Goal: Task Accomplishment & Management: Complete application form

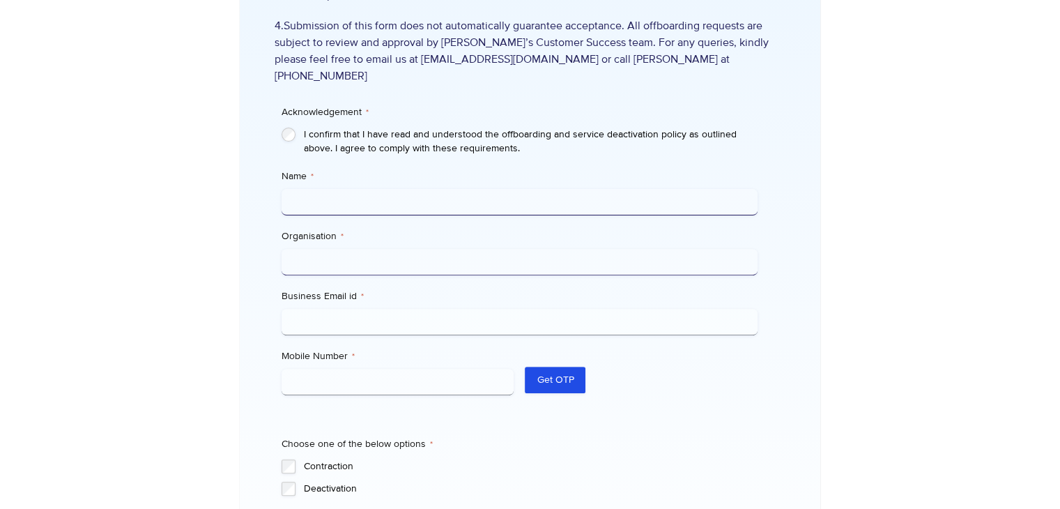
scroll to position [488, 0]
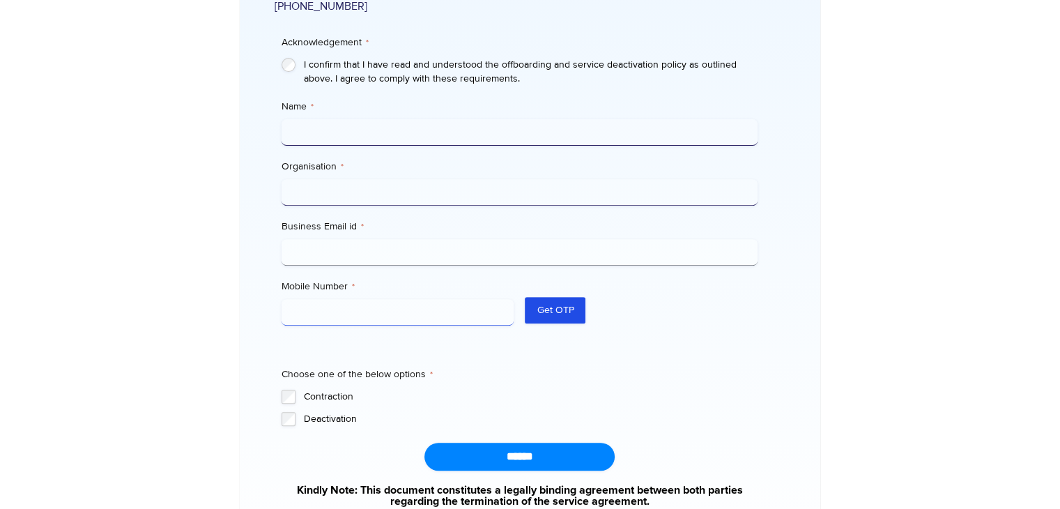
click at [397, 299] on input "Mobile Number *" at bounding box center [398, 312] width 233 height 26
click at [732, 330] on div "Acknowledgement * I confirm that I have read and understood the offboarding and…" at bounding box center [520, 238] width 476 height 376
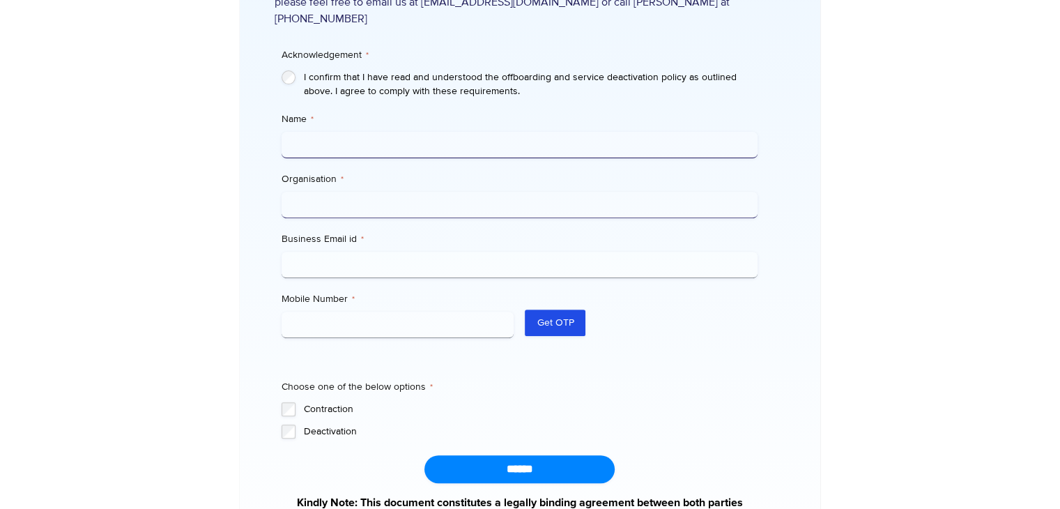
scroll to position [620, 0]
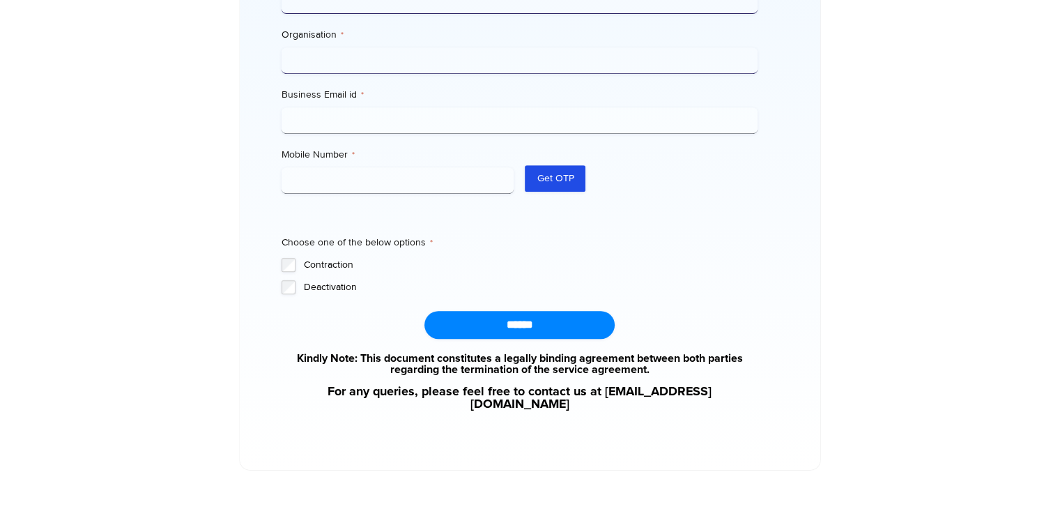
click at [305, 280] on label "Deactivation" at bounding box center [531, 287] width 454 height 14
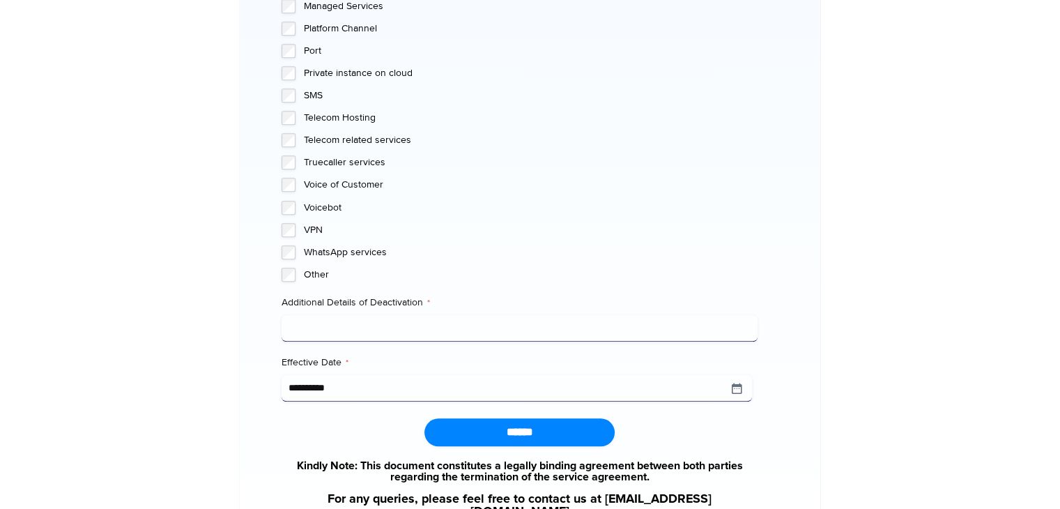
scroll to position [1408, 0]
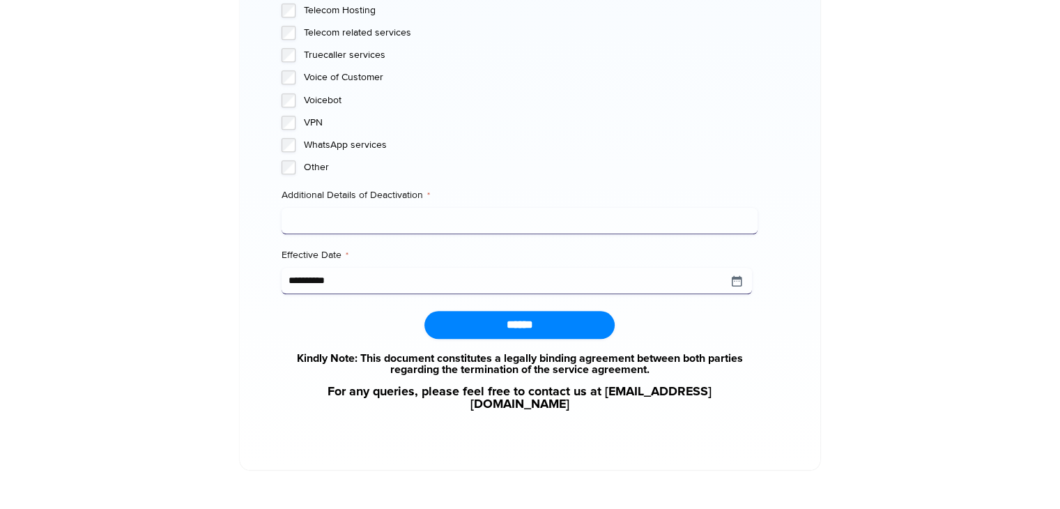
click at [437, 215] on input "Additional Details of Deactivation *" at bounding box center [520, 221] width 476 height 26
click at [332, 268] on input "**********" at bounding box center [517, 281] width 471 height 26
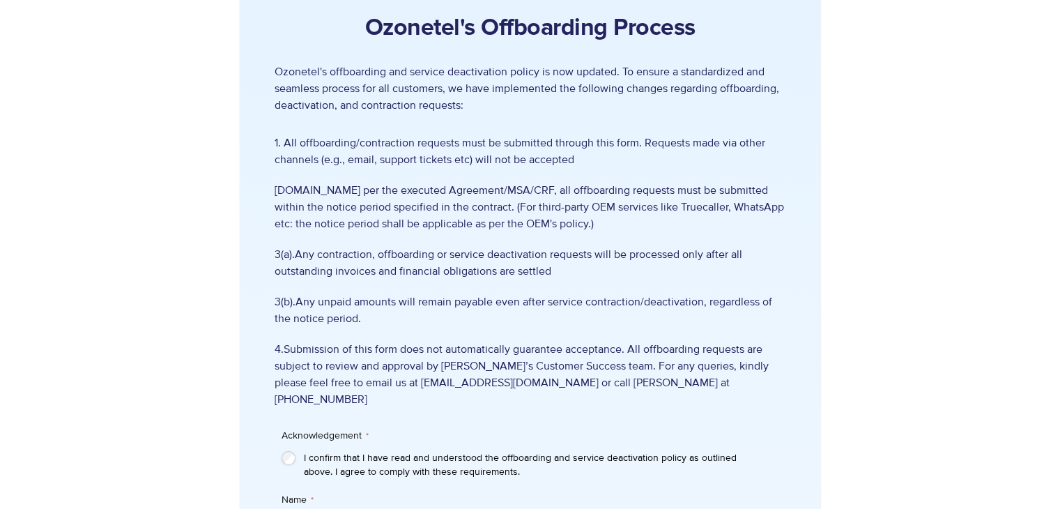
scroll to position [0, 0]
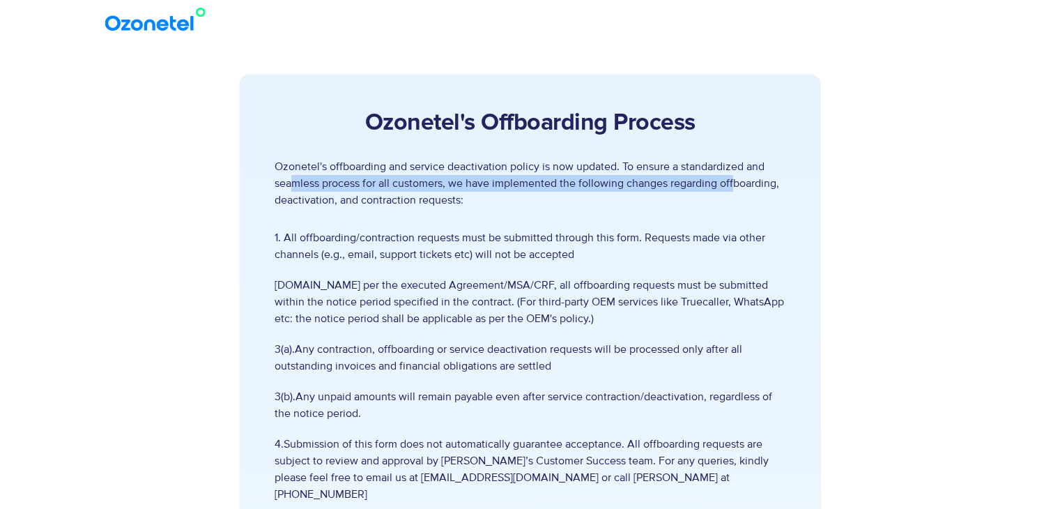
drag, startPoint x: 294, startPoint y: 182, endPoint x: 733, endPoint y: 178, distance: 439.2
click at [733, 178] on p "Ozonetel's offboarding and service deactivation policy is now updated. To ensur…" at bounding box center [530, 183] width 511 height 50
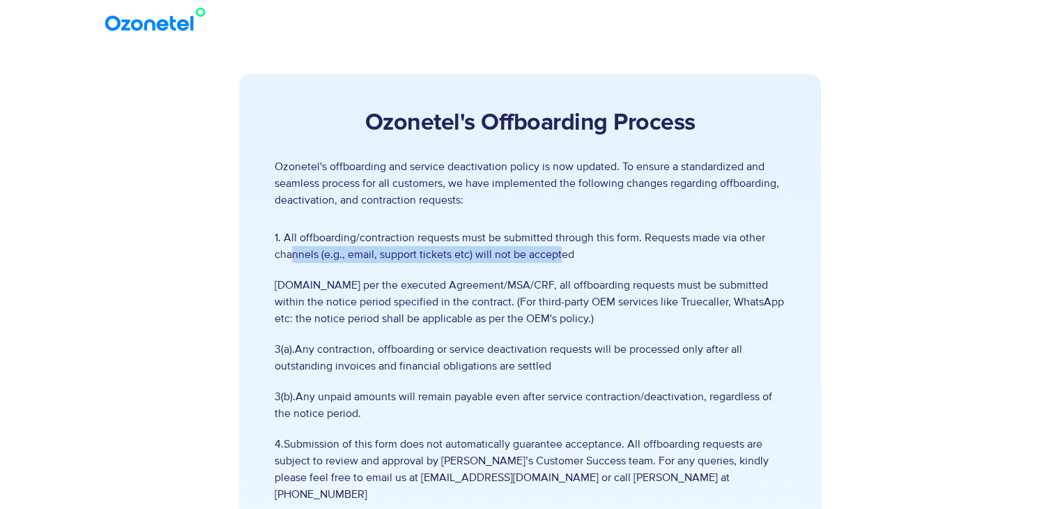
drag, startPoint x: 290, startPoint y: 260, endPoint x: 559, endPoint y: 260, distance: 269.1
click at [559, 260] on span "1. All offboarding/contraction requests must be submitted through this form. Re…" at bounding box center [530, 245] width 511 height 33
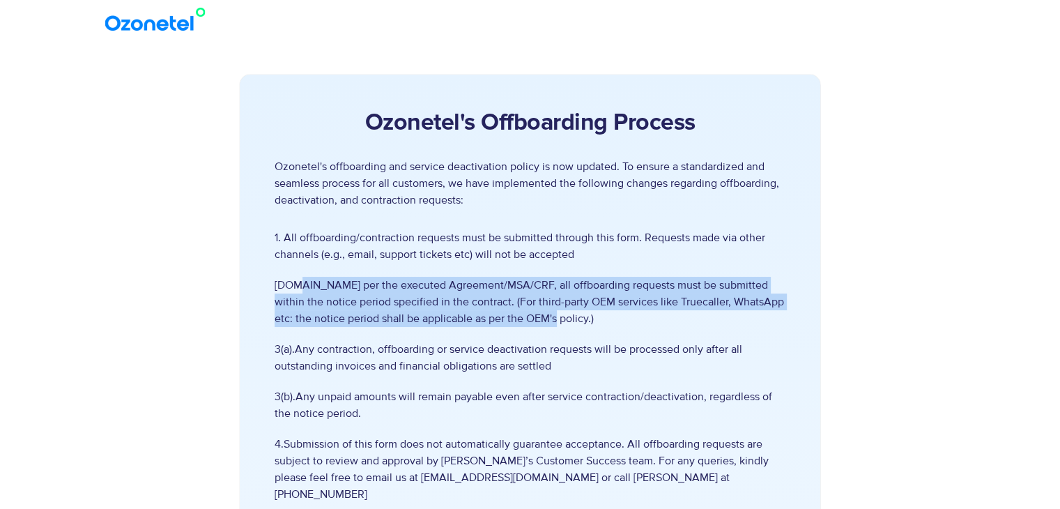
drag, startPoint x: 296, startPoint y: 289, endPoint x: 767, endPoint y: 321, distance: 472.4
click at [767, 321] on span "[DOMAIN_NAME] per the executed Agreement/MSA/CRF, all offboarding requests must…" at bounding box center [530, 302] width 511 height 50
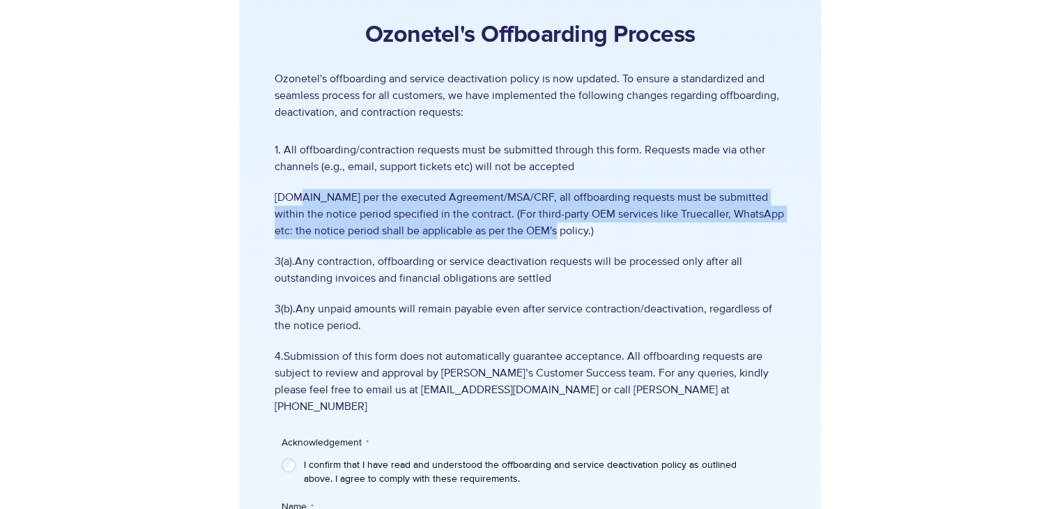
scroll to position [139, 0]
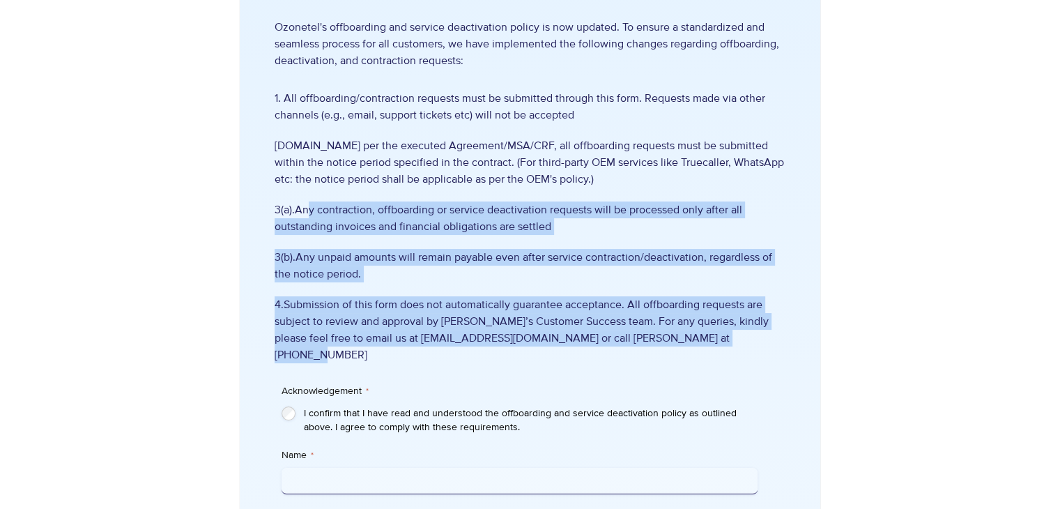
drag, startPoint x: 310, startPoint y: 213, endPoint x: 770, endPoint y: 335, distance: 475.6
click at [770, 335] on ul "1. All offboarding/contraction requests must be submitted through this form. Re…" at bounding box center [530, 226] width 511 height 273
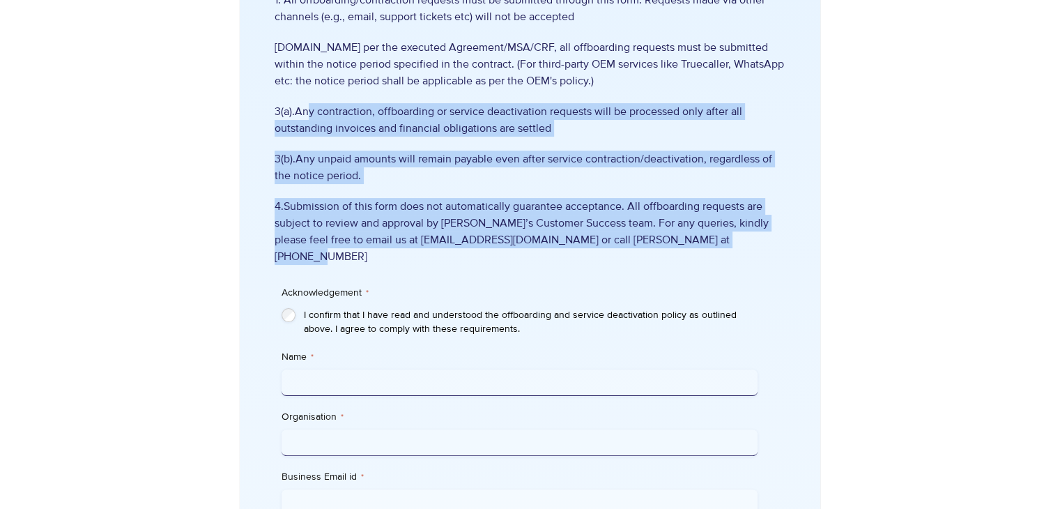
scroll to position [279, 0]
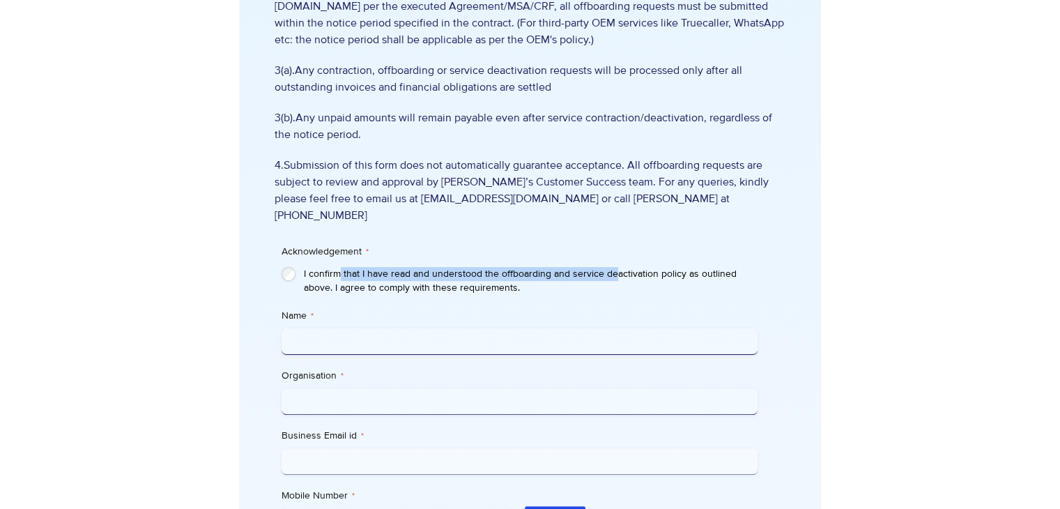
drag, startPoint x: 339, startPoint y: 252, endPoint x: 614, endPoint y: 252, distance: 275.4
click at [614, 267] on label "I confirm that I have read and understood the offboarding and service deactivat…" at bounding box center [531, 281] width 454 height 28
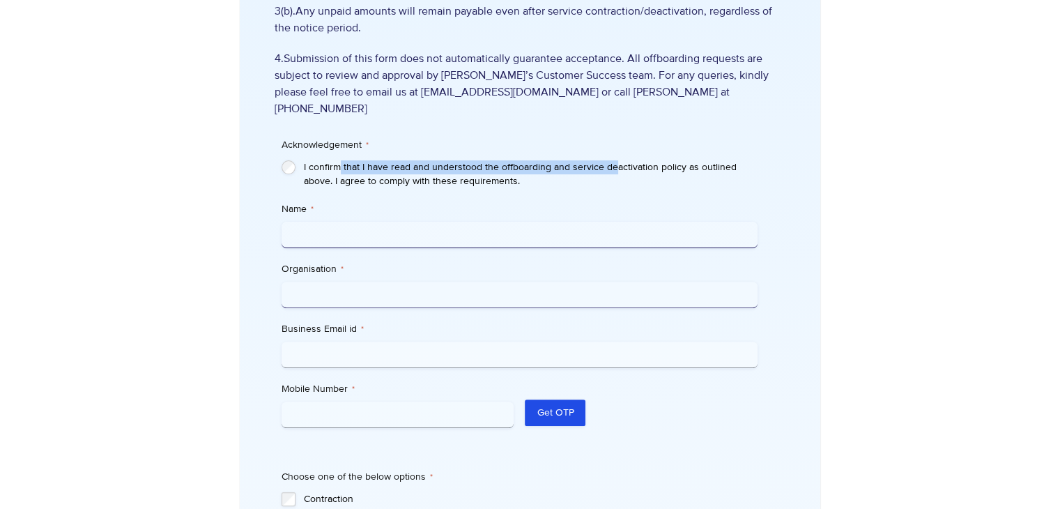
scroll to position [488, 0]
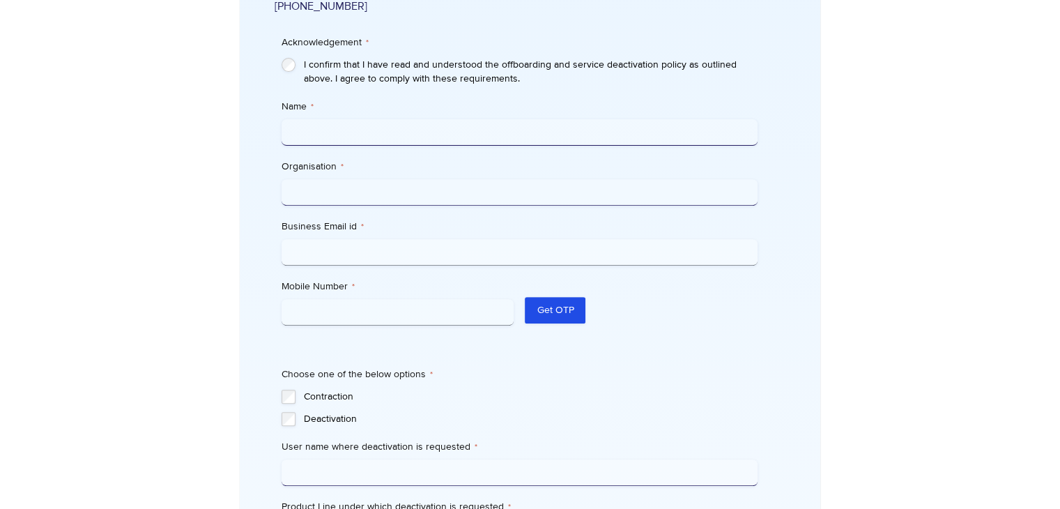
drag, startPoint x: 319, startPoint y: 114, endPoint x: 342, endPoint y: 138, distance: 33.0
click at [319, 119] on input "Name *" at bounding box center [520, 132] width 476 height 26
type input "**********"
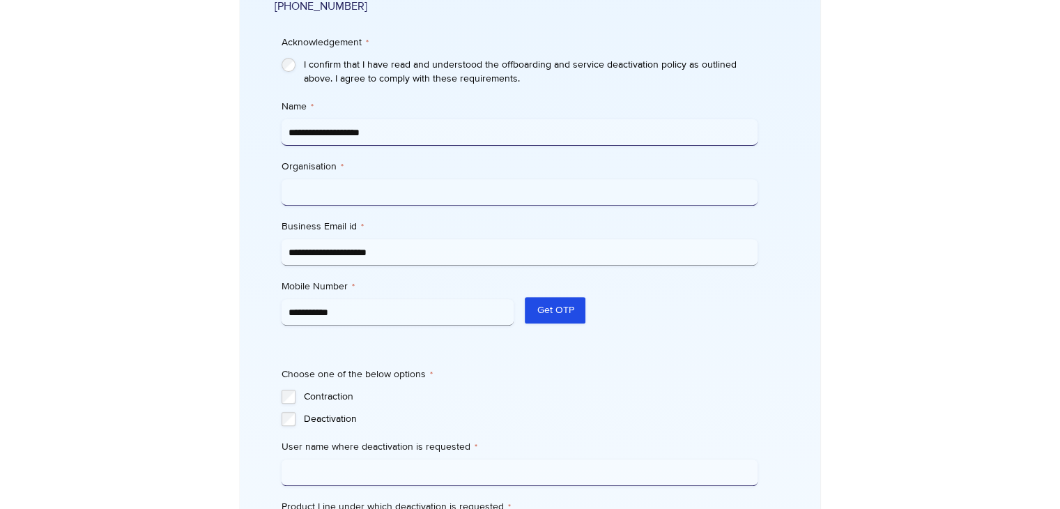
click at [385, 179] on input "Organisation *" at bounding box center [520, 192] width 476 height 26
type input "**********"
drag, startPoint x: 425, startPoint y: 233, endPoint x: 257, endPoint y: 231, distance: 168.0
click at [257, 231] on div "Ozonetel's Offboarding Process Ozonetel's offboarding and service deactivation …" at bounding box center [530, 489] width 581 height 1804
paste input "******"
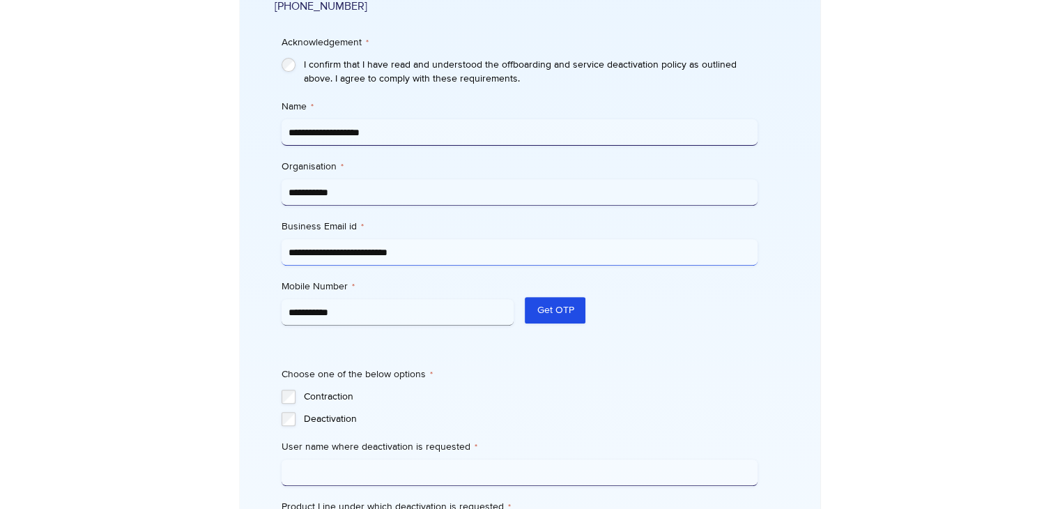
type input "**********"
drag, startPoint x: 291, startPoint y: 296, endPoint x: 345, endPoint y: 312, distance: 56.7
click at [291, 299] on input "**********" at bounding box center [398, 312] width 233 height 26
type input "**********"
drag, startPoint x: 298, startPoint y: 115, endPoint x: 399, endPoint y: 115, distance: 100.4
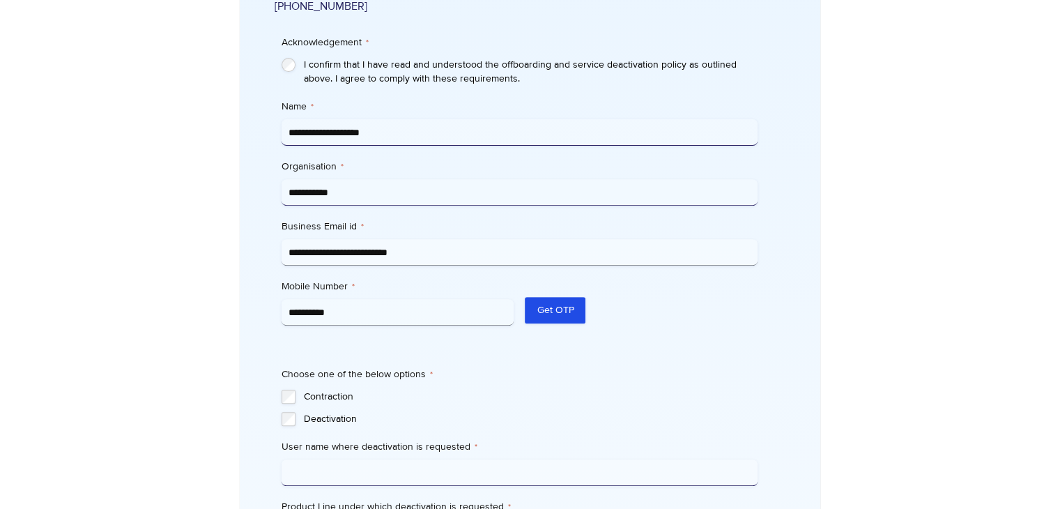
click at [399, 119] on input "**********" at bounding box center [520, 132] width 476 height 26
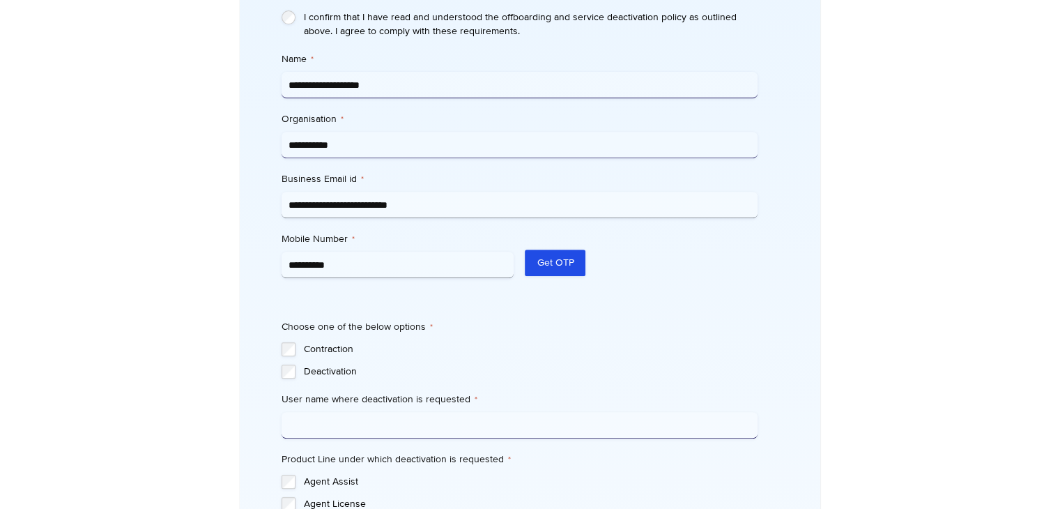
scroll to position [627, 0]
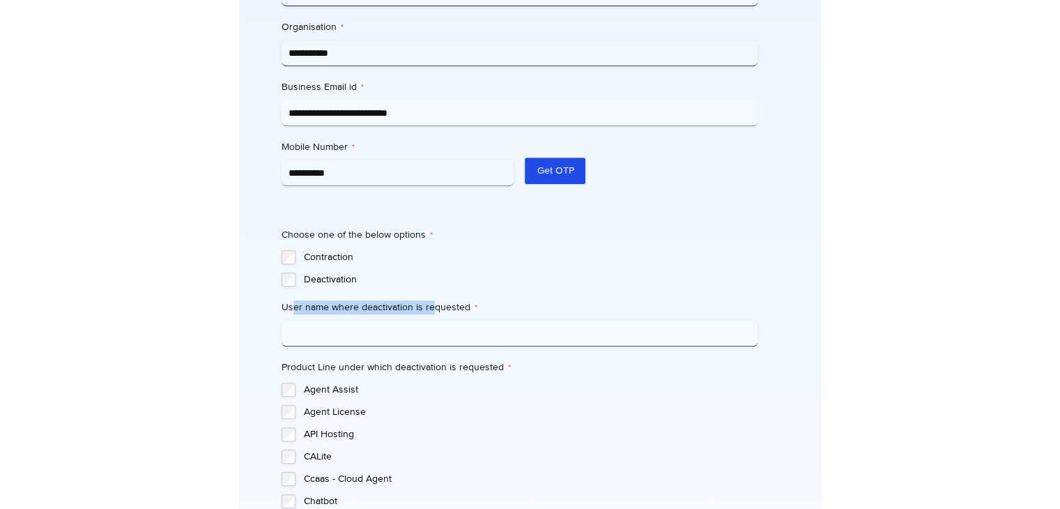
drag, startPoint x: 294, startPoint y: 291, endPoint x: 430, endPoint y: 289, distance: 136.0
click at [430, 300] on label "User name where deactivation is requested *" at bounding box center [520, 307] width 476 height 14
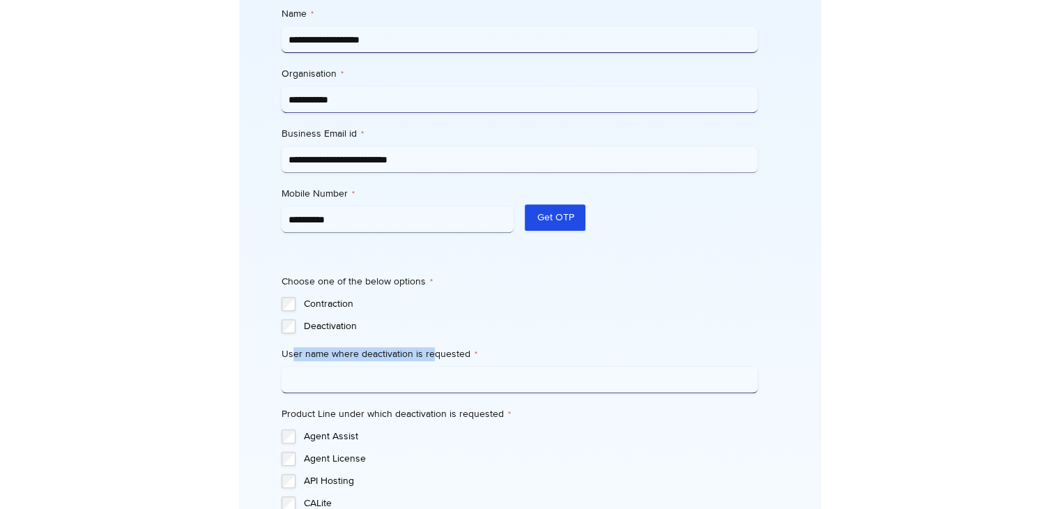
scroll to position [558, 0]
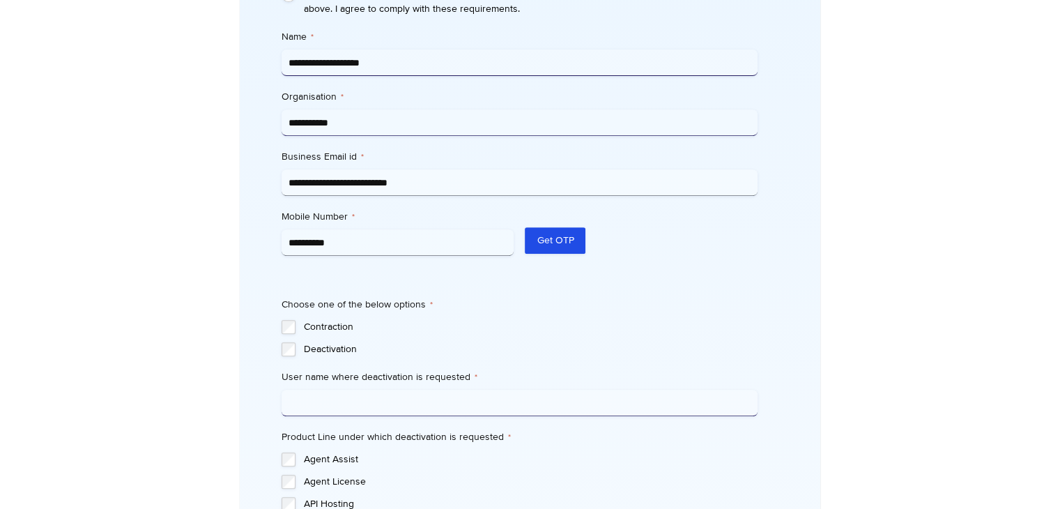
drag, startPoint x: 351, startPoint y: 104, endPoint x: 254, endPoint y: 104, distance: 96.9
click at [254, 104] on div "Ozonetel's Offboarding Process Ozonetel's offboarding and service deactivation …" at bounding box center [530, 419] width 581 height 1804
click at [402, 390] on input "User name where deactivation is requested *" at bounding box center [520, 403] width 476 height 26
paste input "**********"
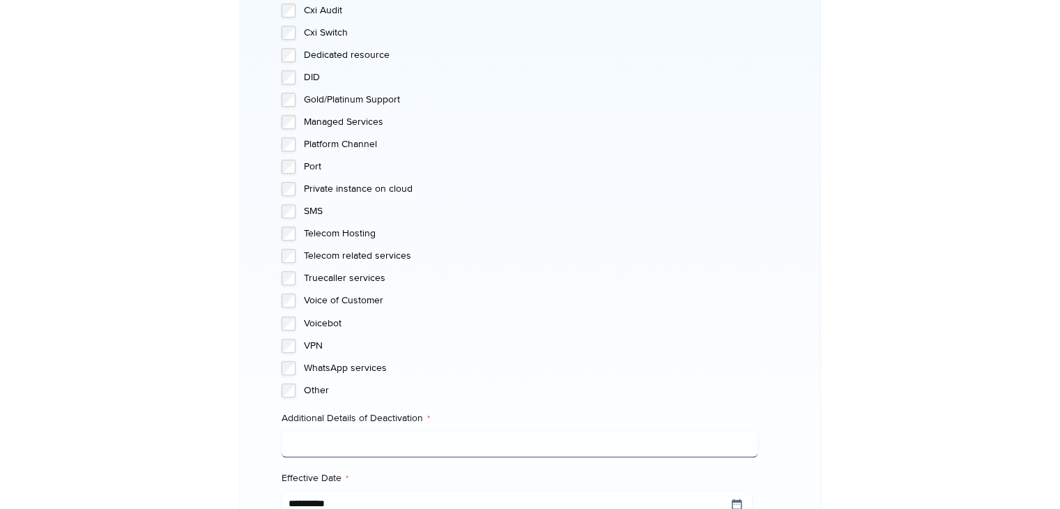
scroll to position [1116, 0]
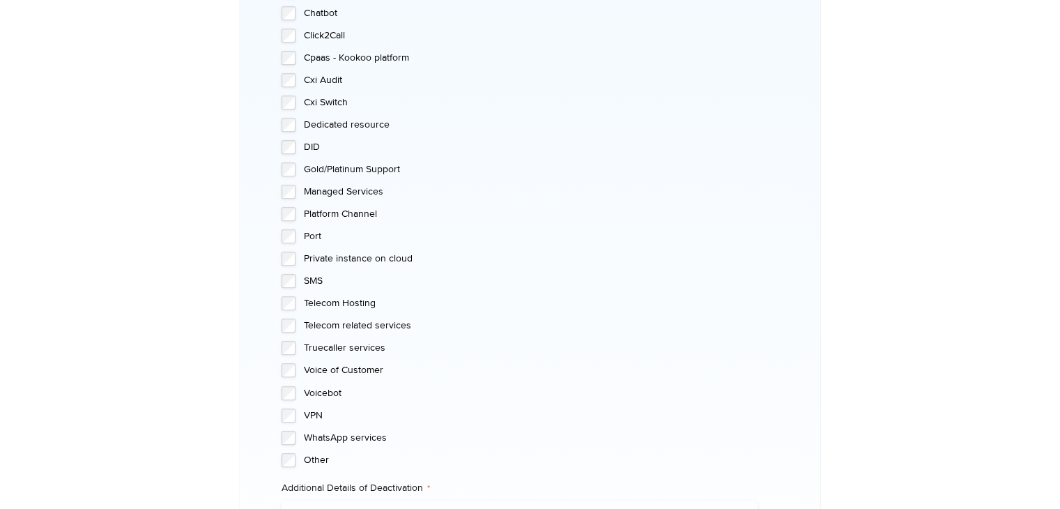
type input "**********"
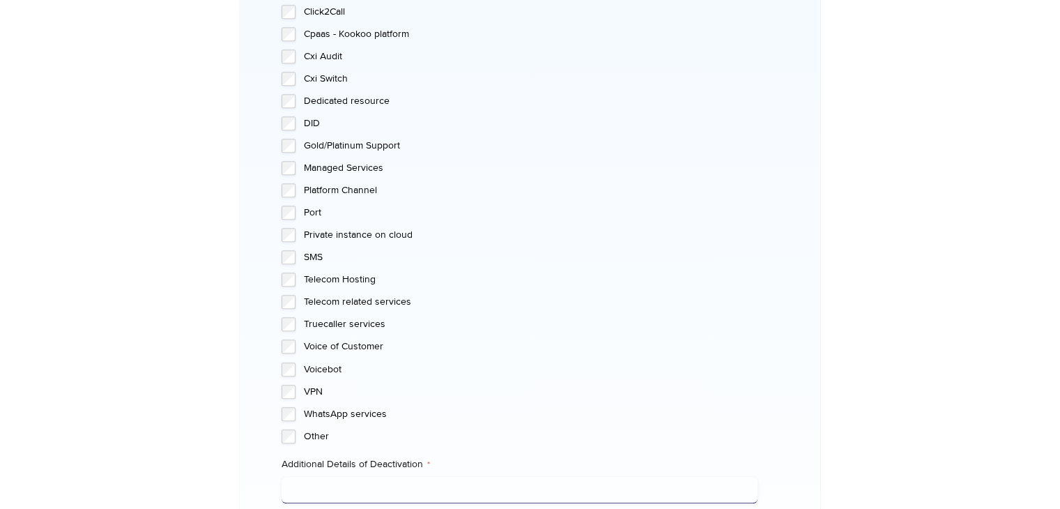
scroll to position [1255, 0]
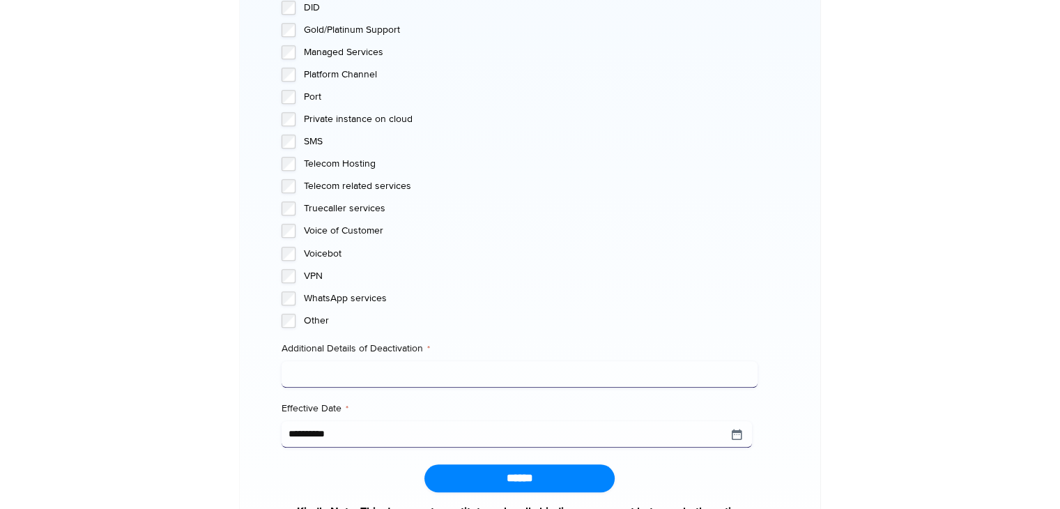
click at [460, 361] on input "Additional Details of Deactivation *" at bounding box center [520, 374] width 476 height 26
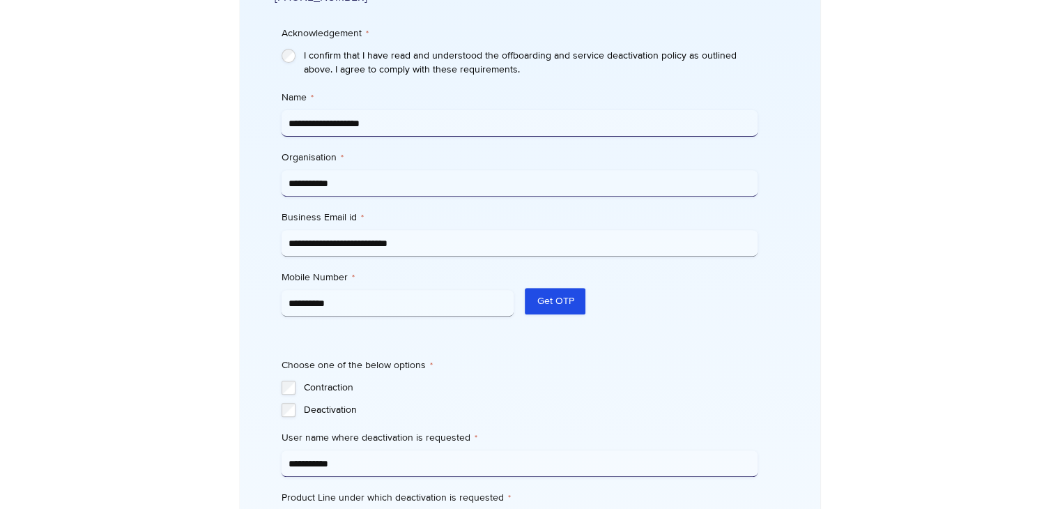
scroll to position [558, 0]
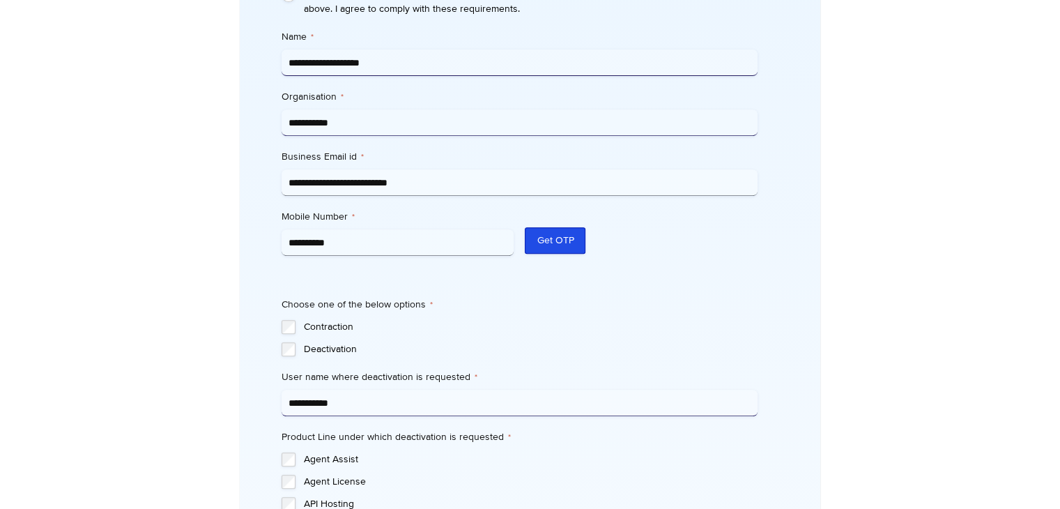
click at [551, 227] on button "Get OTP" at bounding box center [555, 240] width 61 height 26
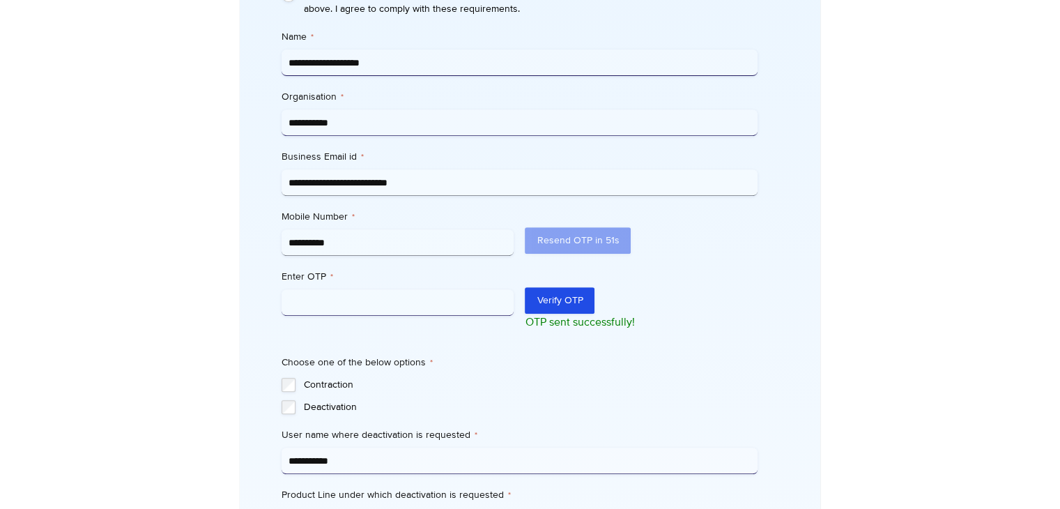
click at [406, 292] on input "Enter OTP *" at bounding box center [398, 302] width 233 height 26
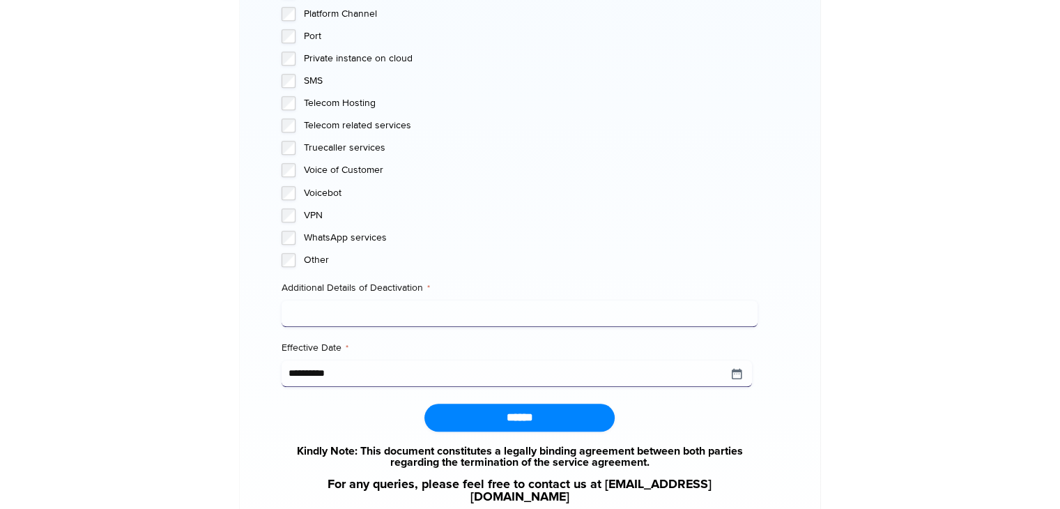
scroll to position [1394, 0]
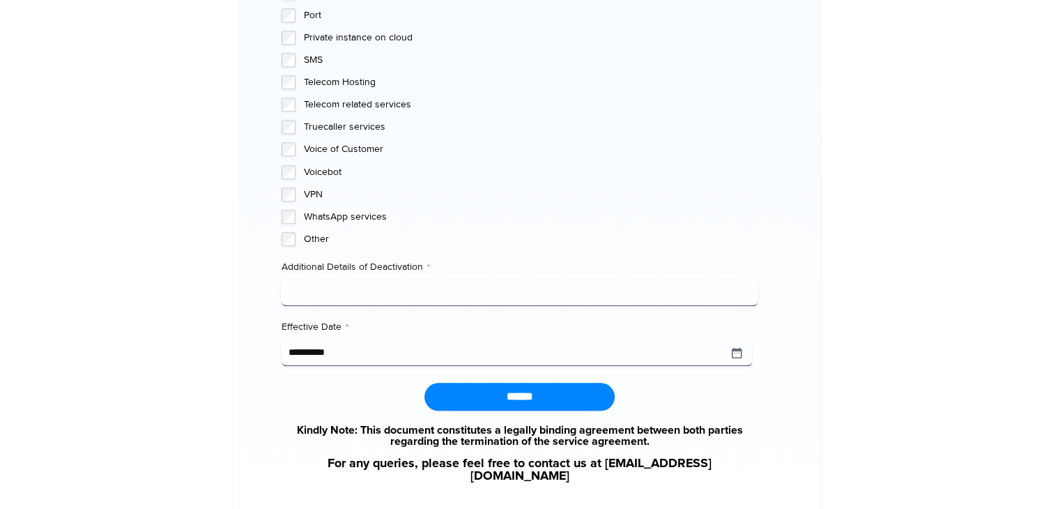
type input "******"
click at [383, 280] on input "Additional Details of Deactivation *" at bounding box center [520, 293] width 476 height 26
click at [736, 340] on input "**********" at bounding box center [517, 353] width 471 height 26
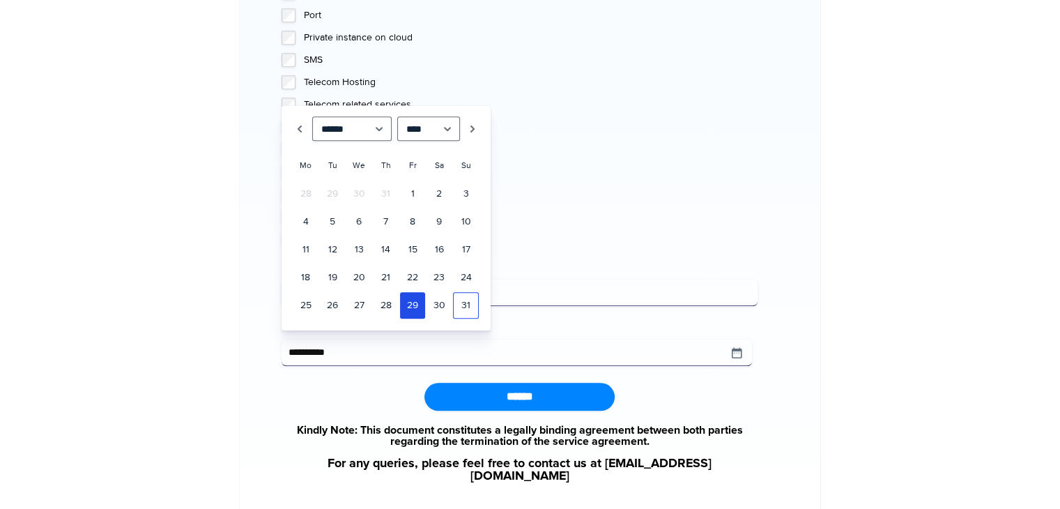
drag, startPoint x: 466, startPoint y: 307, endPoint x: 647, endPoint y: 76, distance: 293.6
click at [467, 307] on link "31" at bounding box center [465, 305] width 25 height 26
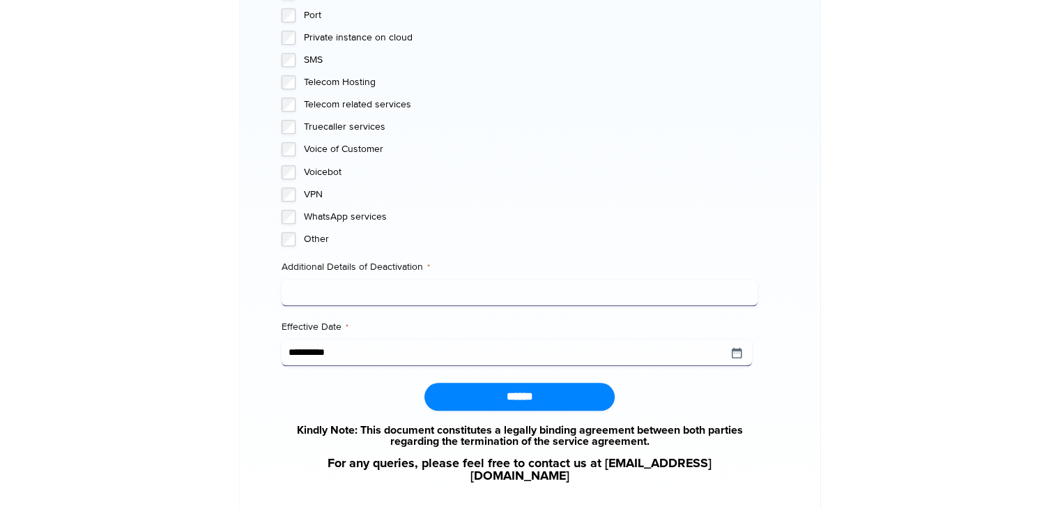
click at [349, 280] on input "Additional Details of Deactivation *" at bounding box center [520, 293] width 476 height 26
click at [337, 340] on input "Effective Date *" at bounding box center [517, 353] width 471 height 26
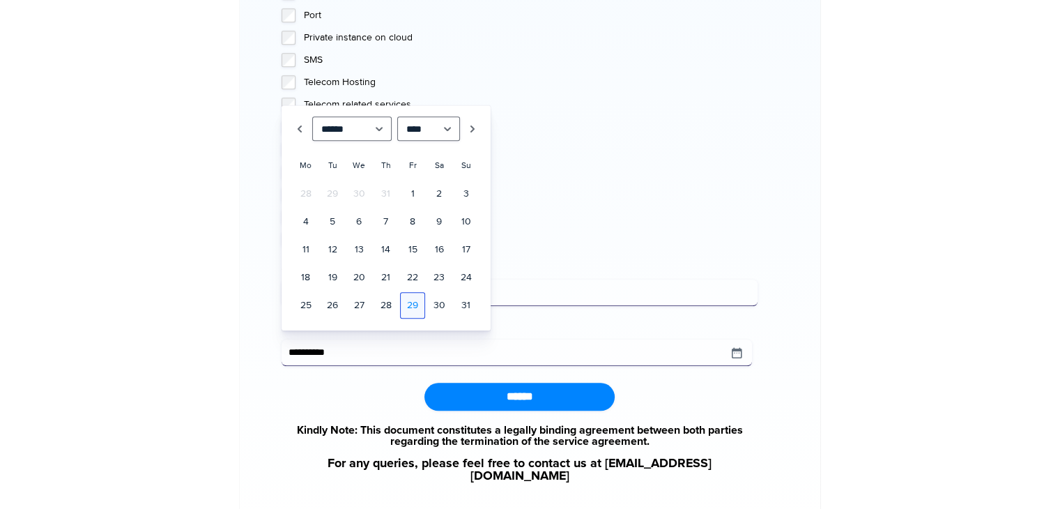
click at [416, 307] on link "29" at bounding box center [412, 305] width 25 height 26
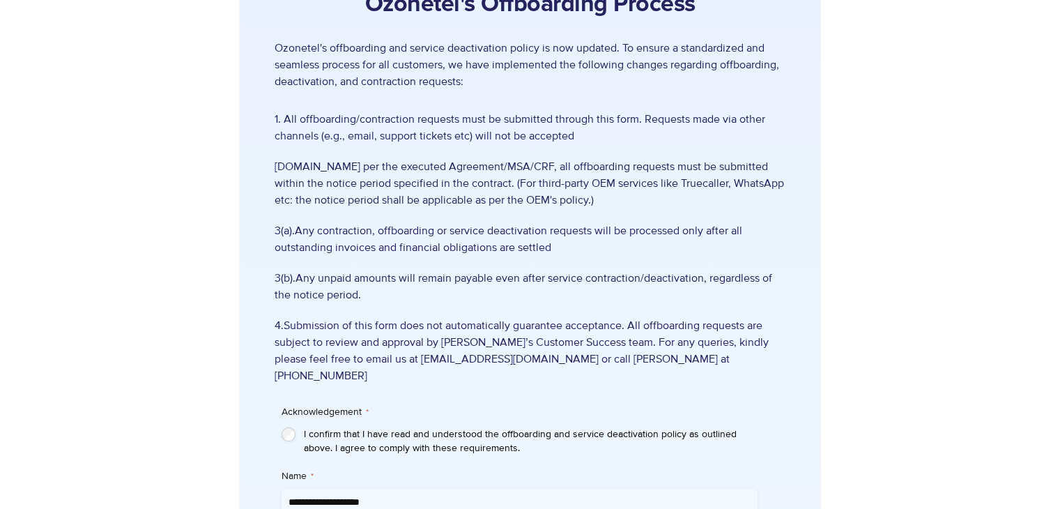
scroll to position [0, 0]
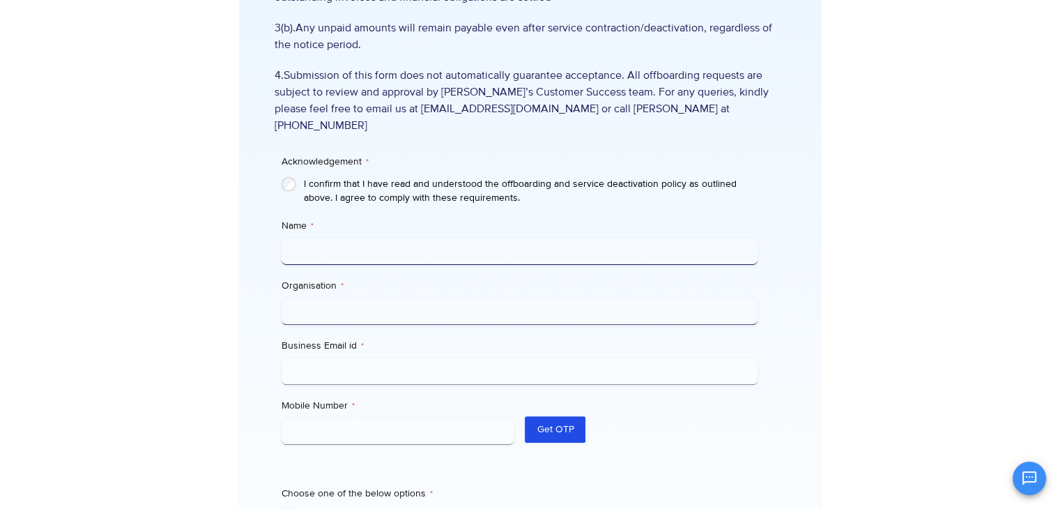
scroll to position [201, 0]
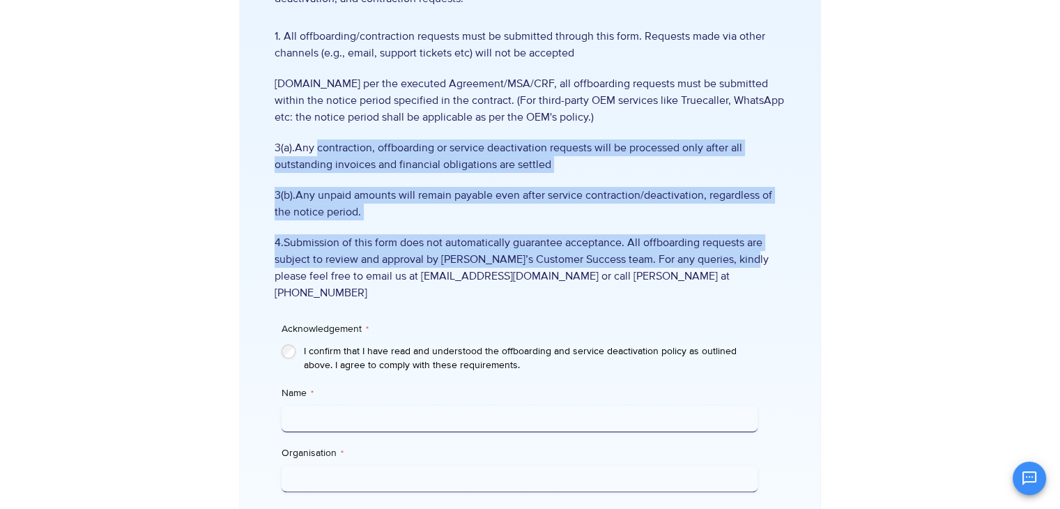
drag, startPoint x: 315, startPoint y: 145, endPoint x: 743, endPoint y: 259, distance: 443.1
click at [743, 259] on ul "1. All offboarding/contraction requests must be submitted through this form. Re…" at bounding box center [530, 164] width 511 height 273
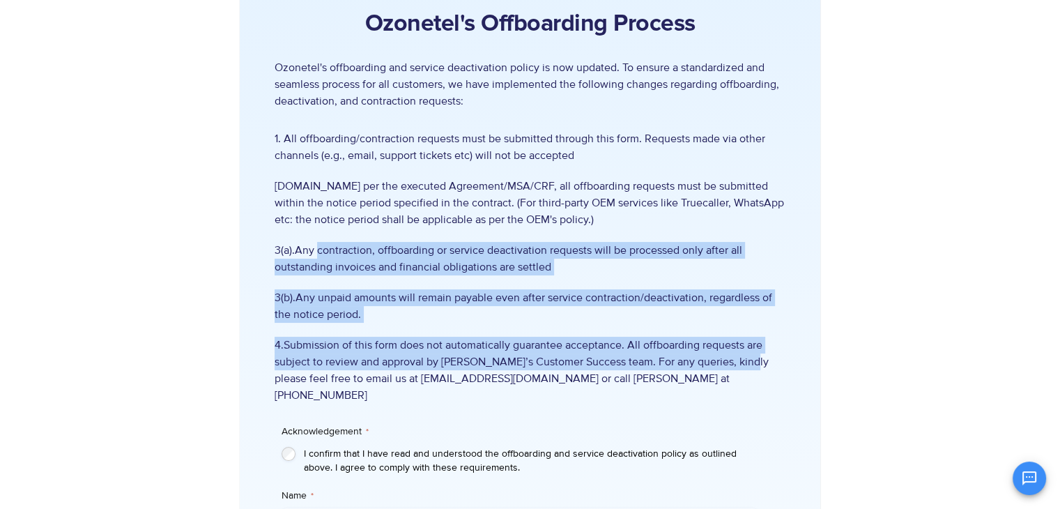
scroll to position [0, 0]
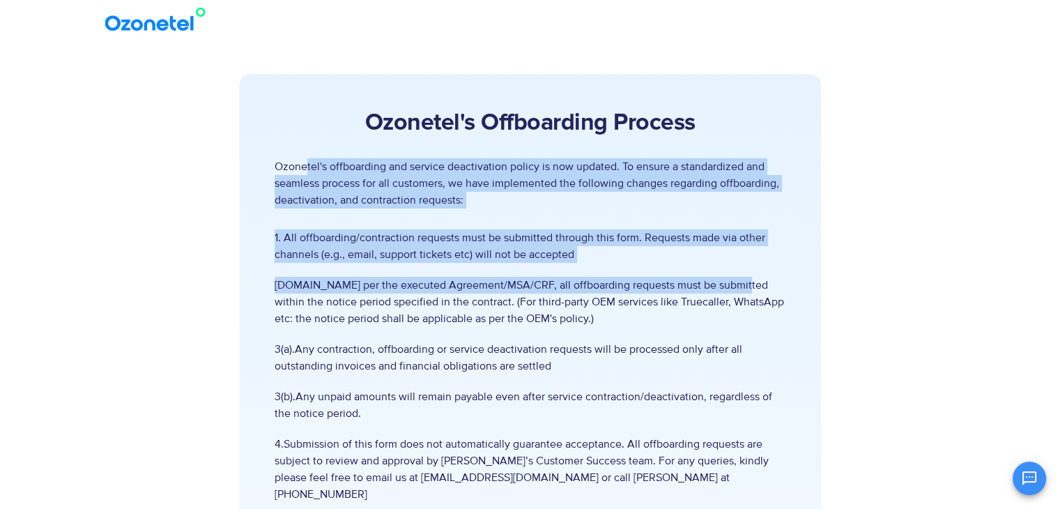
drag, startPoint x: 307, startPoint y: 171, endPoint x: 614, endPoint y: 280, distance: 325.5
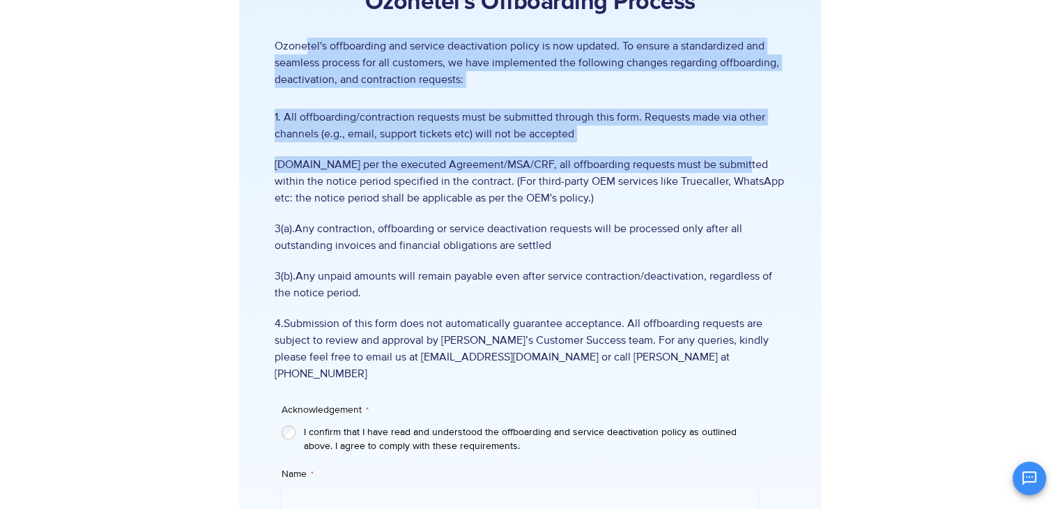
scroll to position [209, 0]
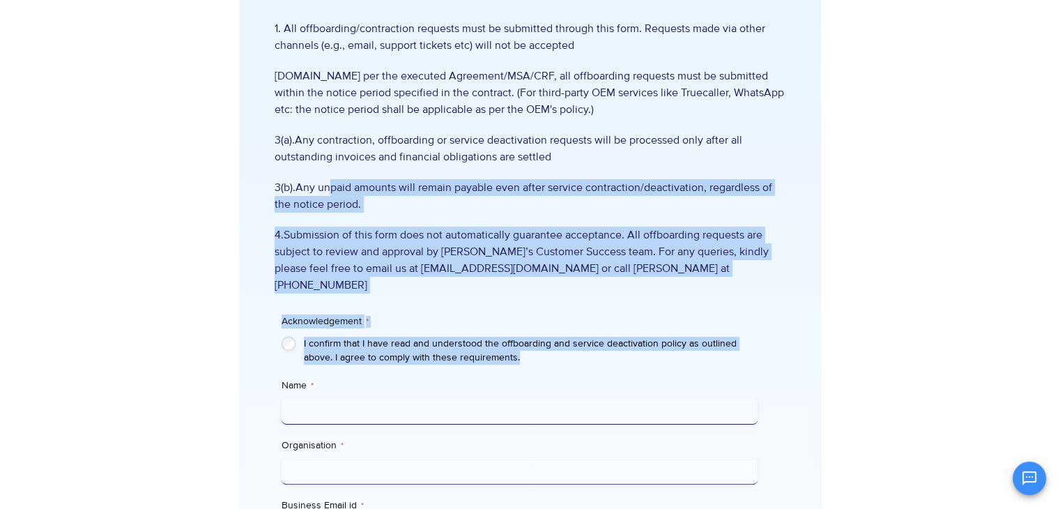
drag, startPoint x: 327, startPoint y: 185, endPoint x: 740, endPoint y: 335, distance: 440.0
click at [740, 335] on div "Ozonetel's Offboarding Process Ozonetel's offboarding and service deactivation …" at bounding box center [530, 372] width 581 height 1015
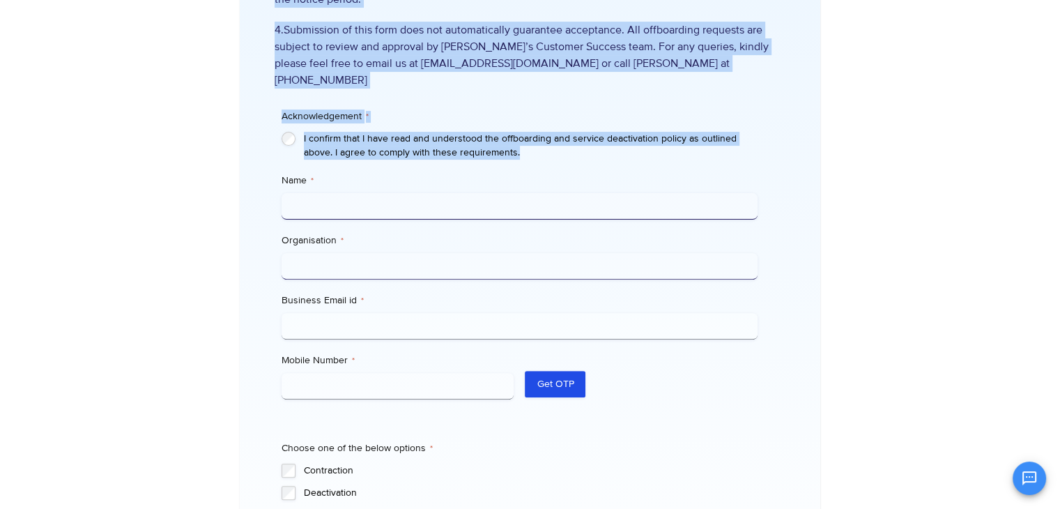
scroll to position [620, 0]
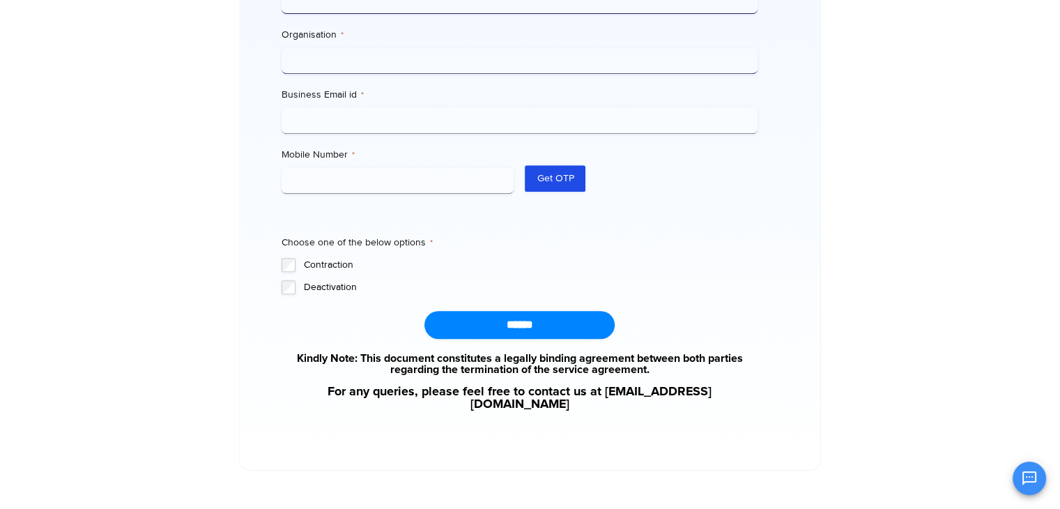
click at [419, 52] on input "Organisation *" at bounding box center [520, 60] width 476 height 26
click at [380, 112] on input "Business Email id *" at bounding box center [520, 120] width 476 height 26
click at [310, 167] on input "Mobile Number *" at bounding box center [398, 180] width 233 height 26
drag, startPoint x: 641, startPoint y: 243, endPoint x: 404, endPoint y: 257, distance: 237.5
click at [641, 258] on label "Contraction" at bounding box center [531, 265] width 454 height 14
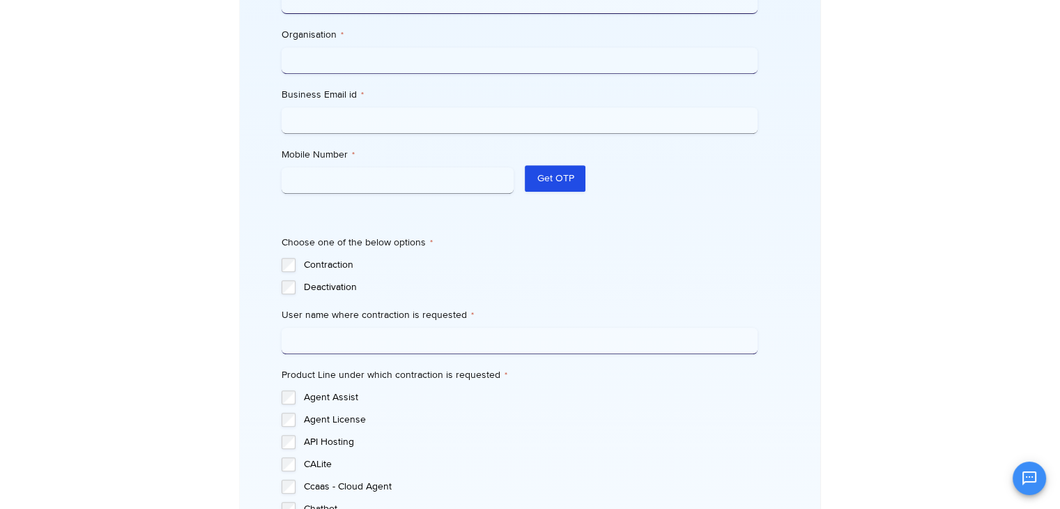
click at [325, 280] on label "Deactivation" at bounding box center [531, 287] width 454 height 14
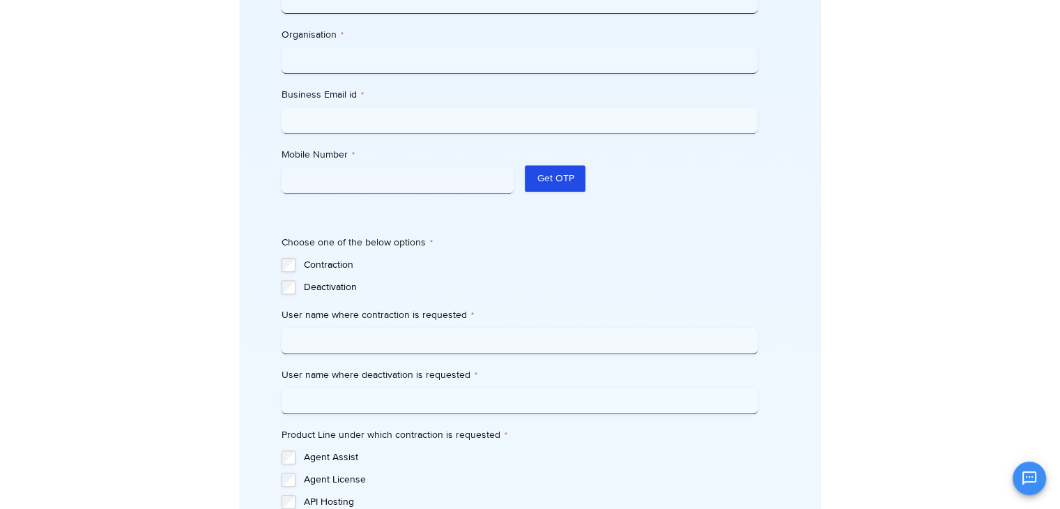
click at [321, 258] on div "Contraction Deactivation" at bounding box center [520, 276] width 476 height 36
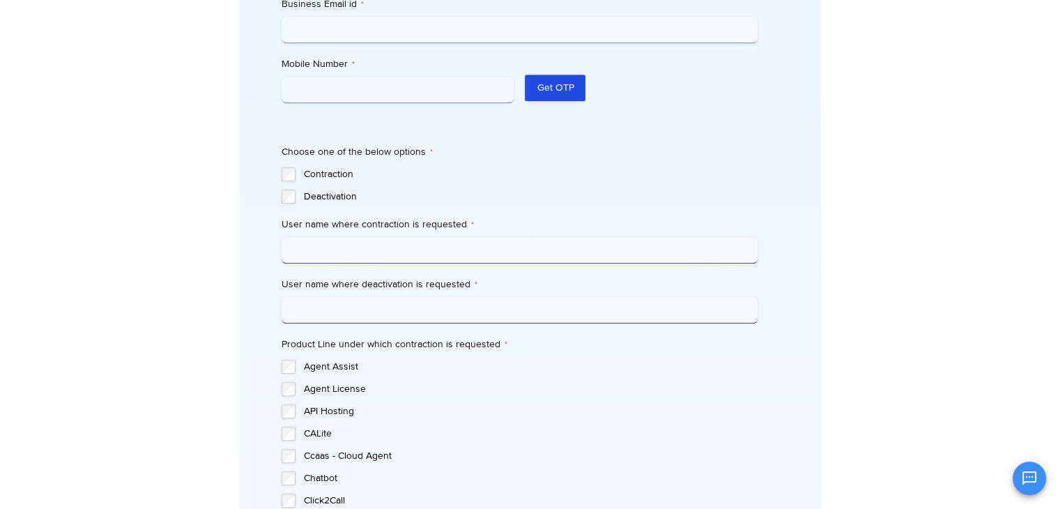
scroll to position [759, 0]
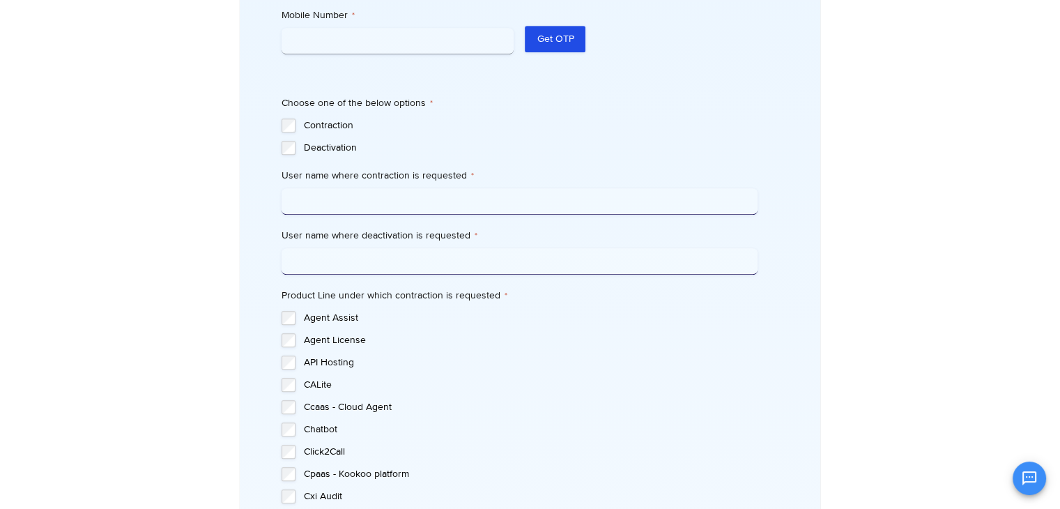
click at [356, 188] on input "User name where contraction is requested *" at bounding box center [520, 201] width 476 height 26
drag, startPoint x: 363, startPoint y: 251, endPoint x: 528, endPoint y: 250, distance: 165.9
click at [365, 250] on input "User name where deactivation is requested *" at bounding box center [520, 261] width 476 height 26
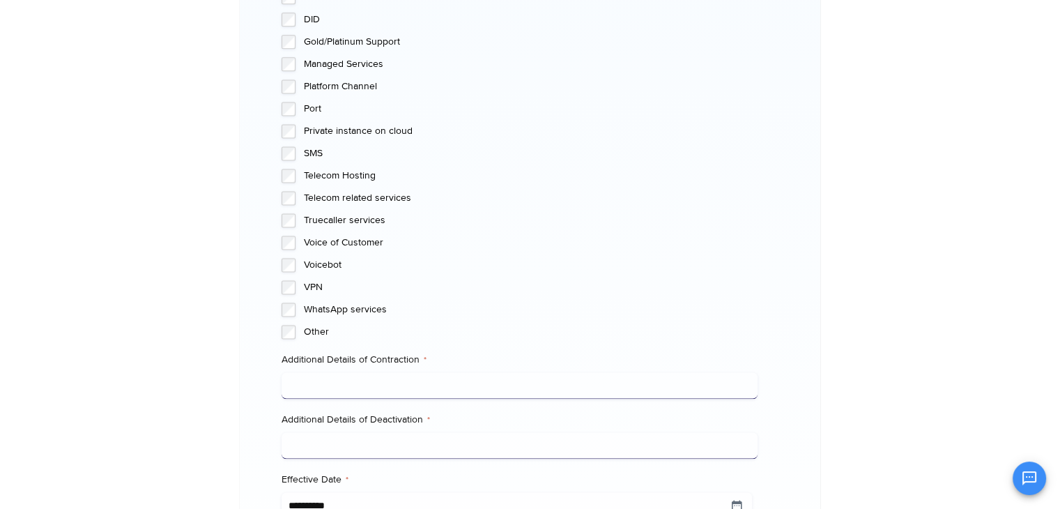
scroll to position [2136, 0]
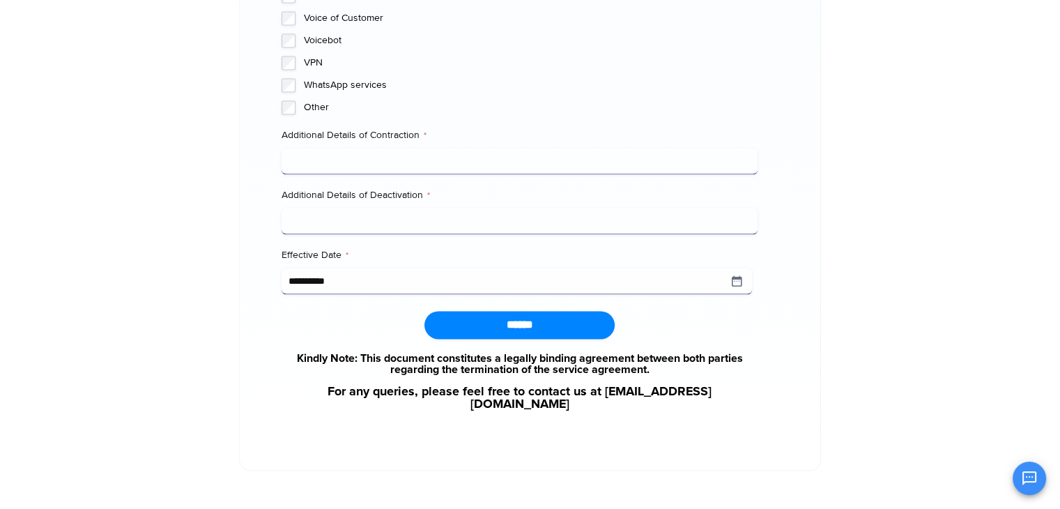
click at [435, 148] on input "Additional Details of Contraction *" at bounding box center [520, 161] width 476 height 26
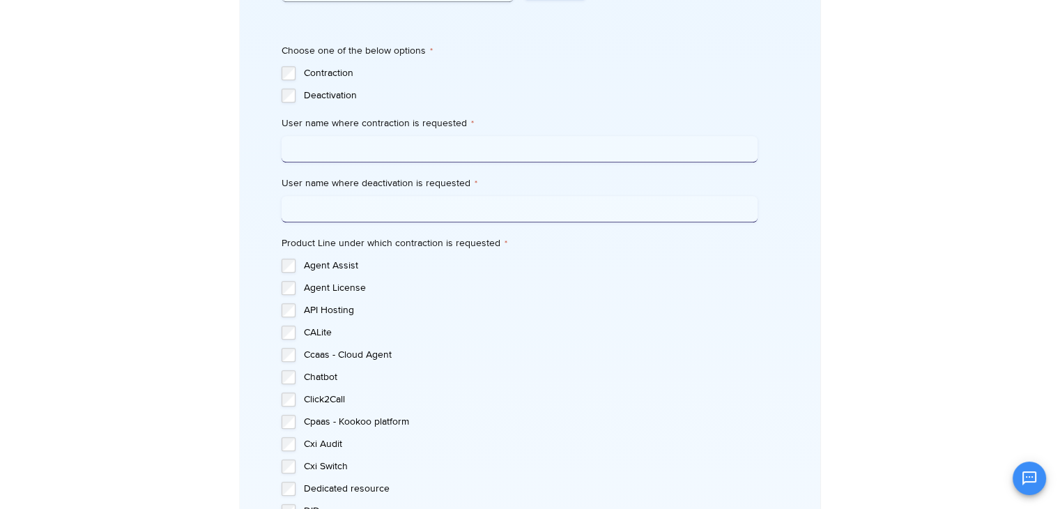
scroll to position [742, 0]
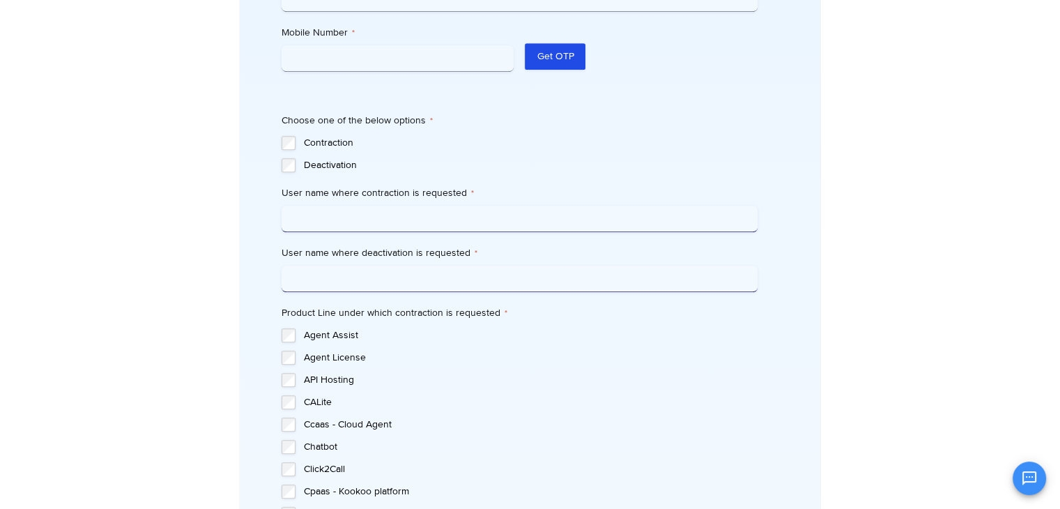
click at [333, 136] on label "Contraction" at bounding box center [531, 143] width 454 height 14
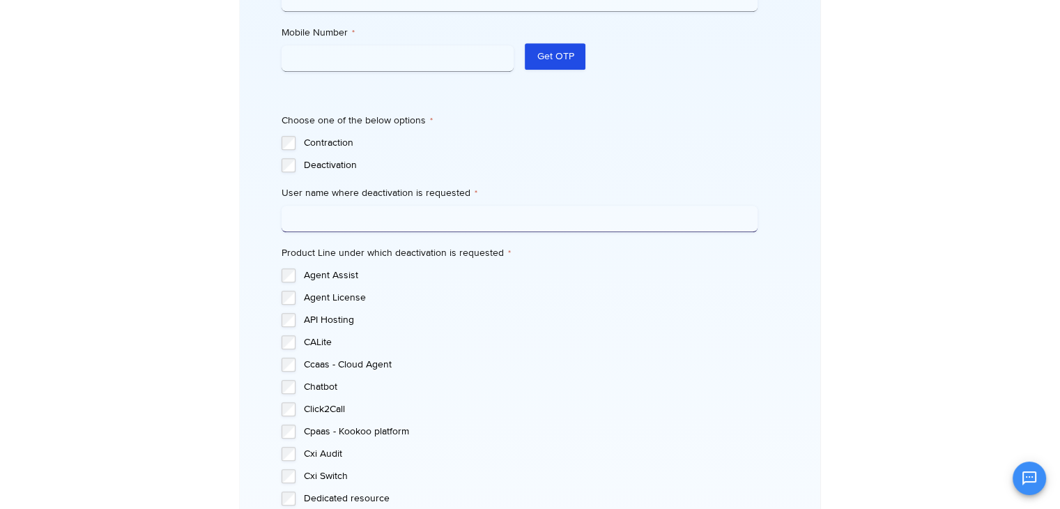
scroll to position [463, 0]
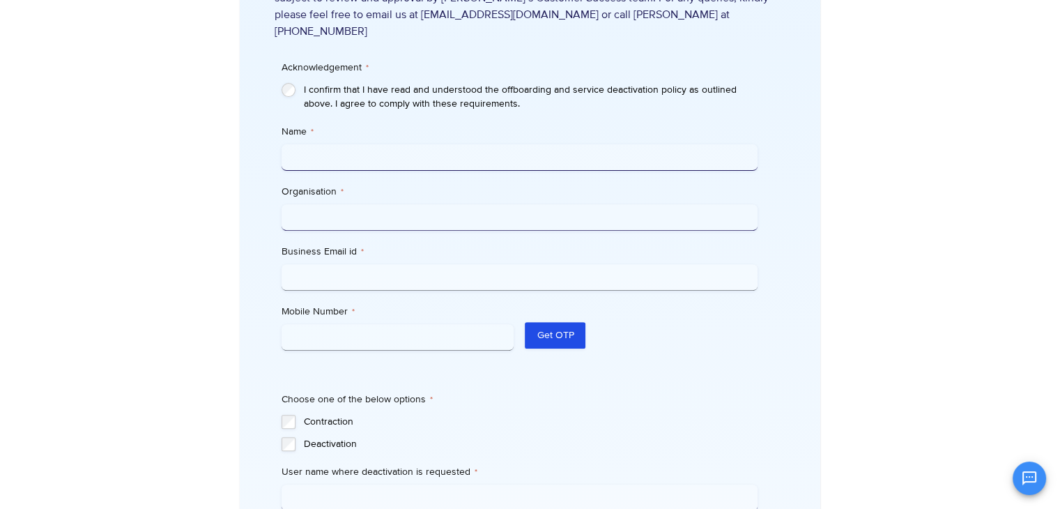
click at [368, 151] on input "Name *" at bounding box center [520, 157] width 476 height 26
type input "**********"
drag, startPoint x: 435, startPoint y: 257, endPoint x: 298, endPoint y: 239, distance: 137.8
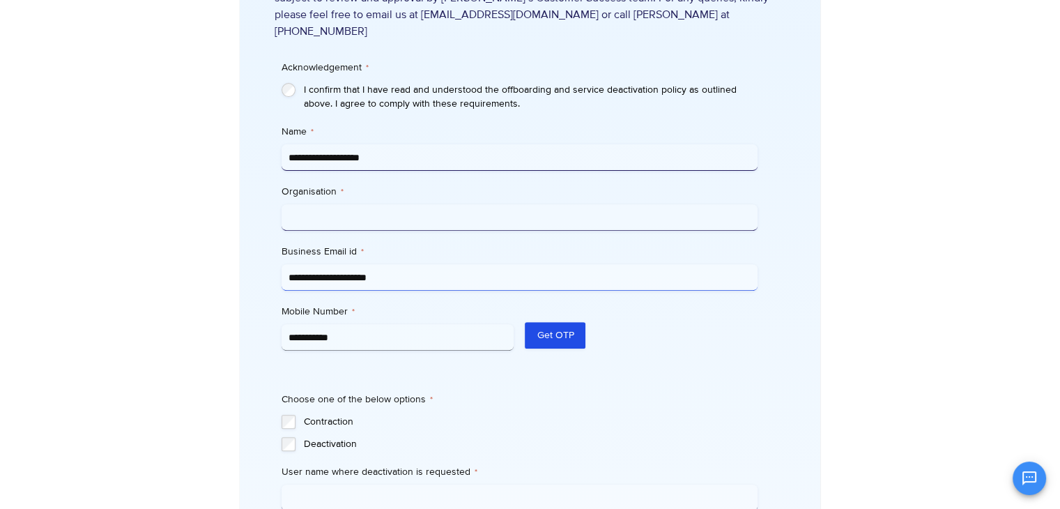
click at [282, 264] on input "**********" at bounding box center [520, 277] width 476 height 26
paste input "******"
type input "**********"
